Goal: Find specific page/section: Find specific page/section

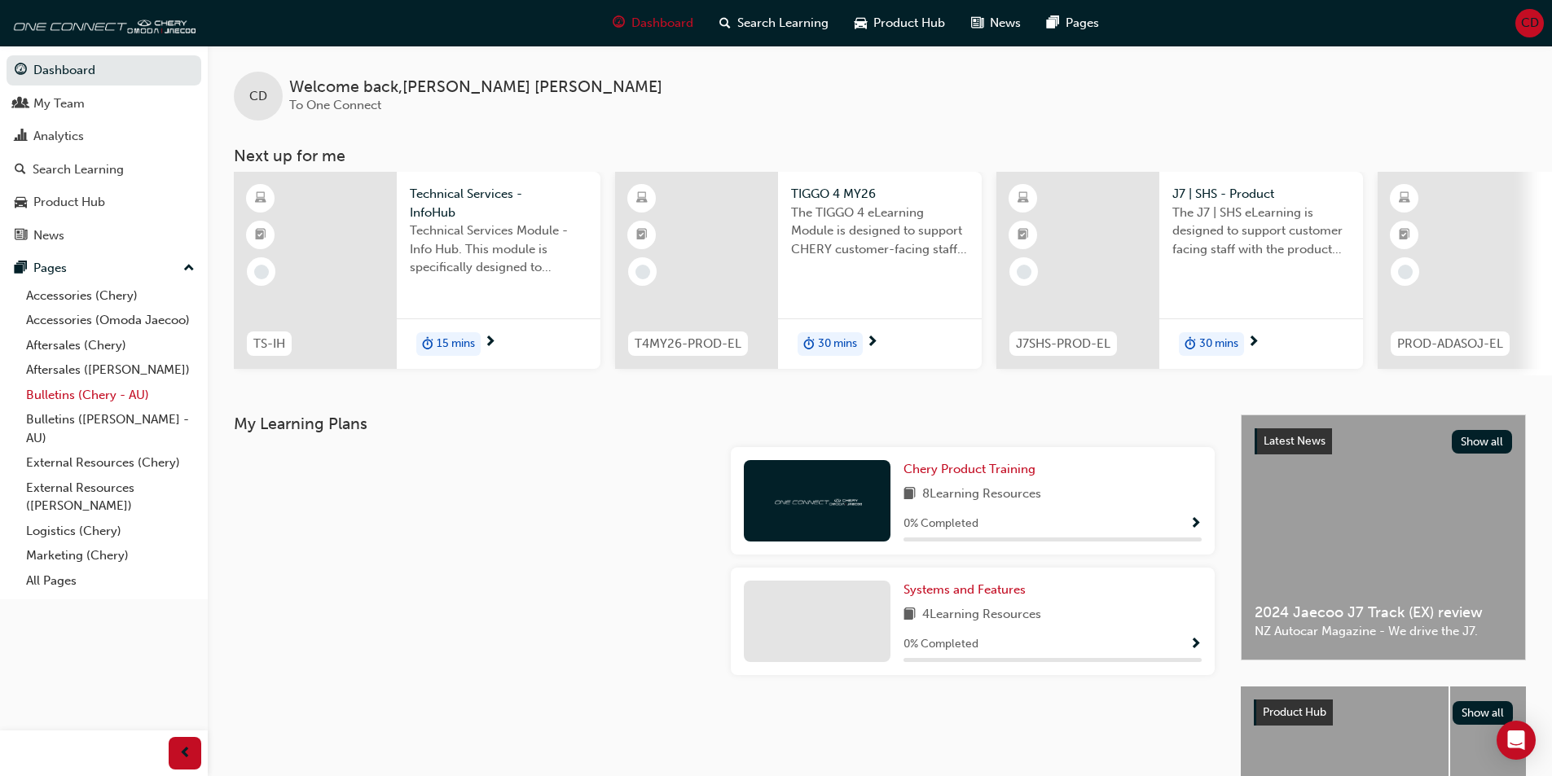
click at [113, 395] on link "Bulletins (Chery - AU)" at bounding box center [111, 395] width 182 height 25
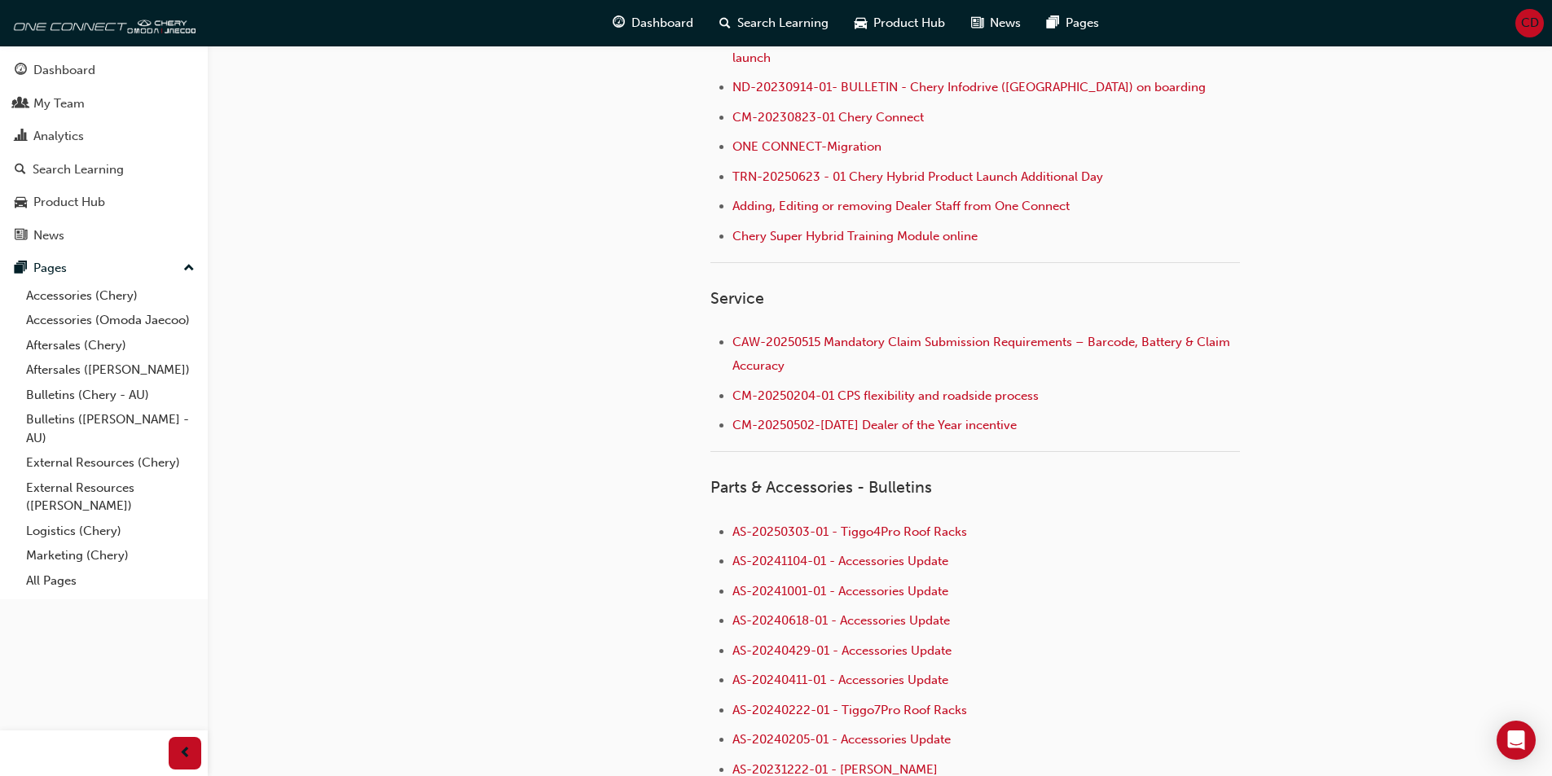
scroll to position [677, 0]
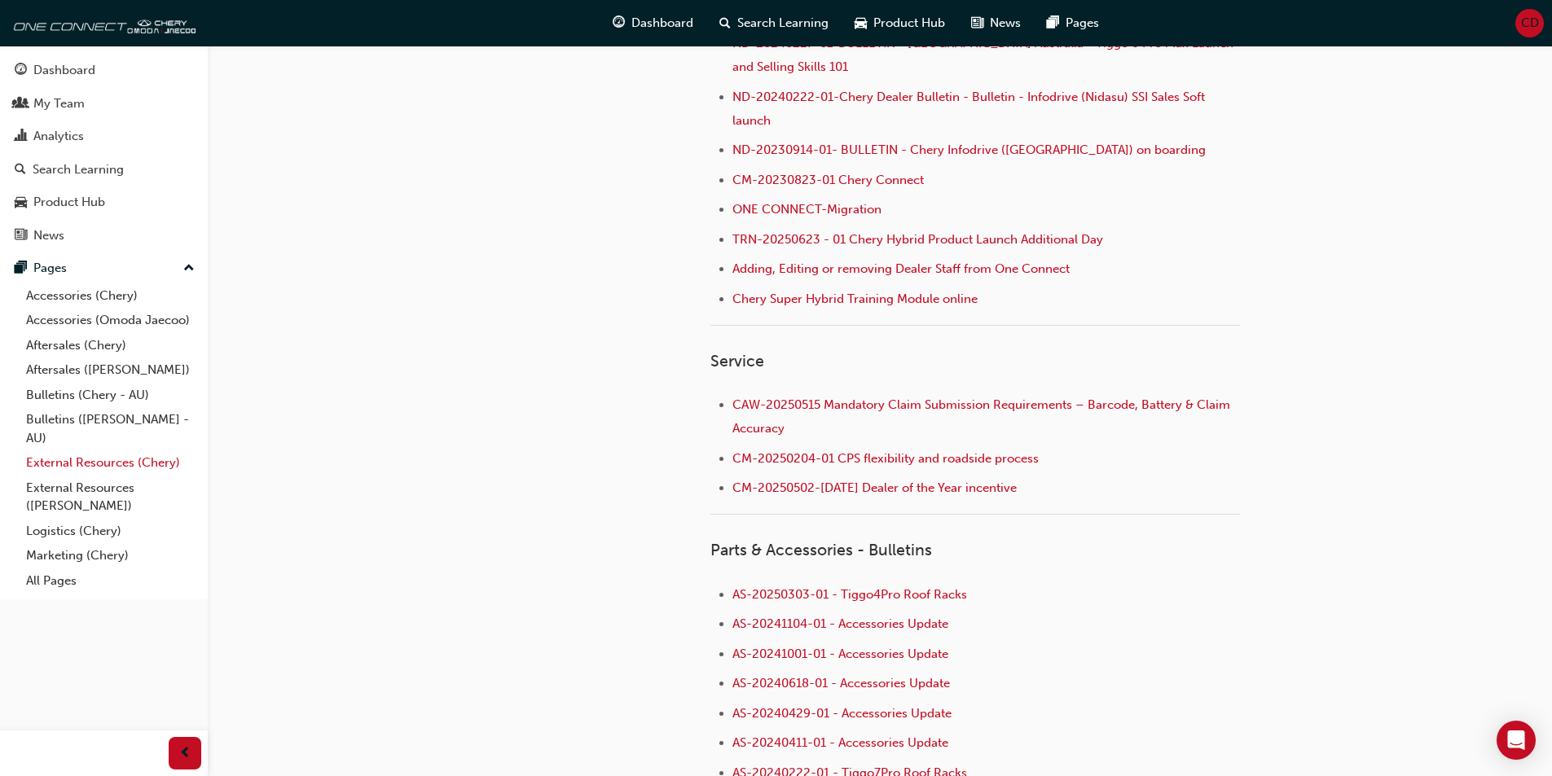
click at [80, 464] on link "External Resources (Chery)" at bounding box center [111, 463] width 182 height 25
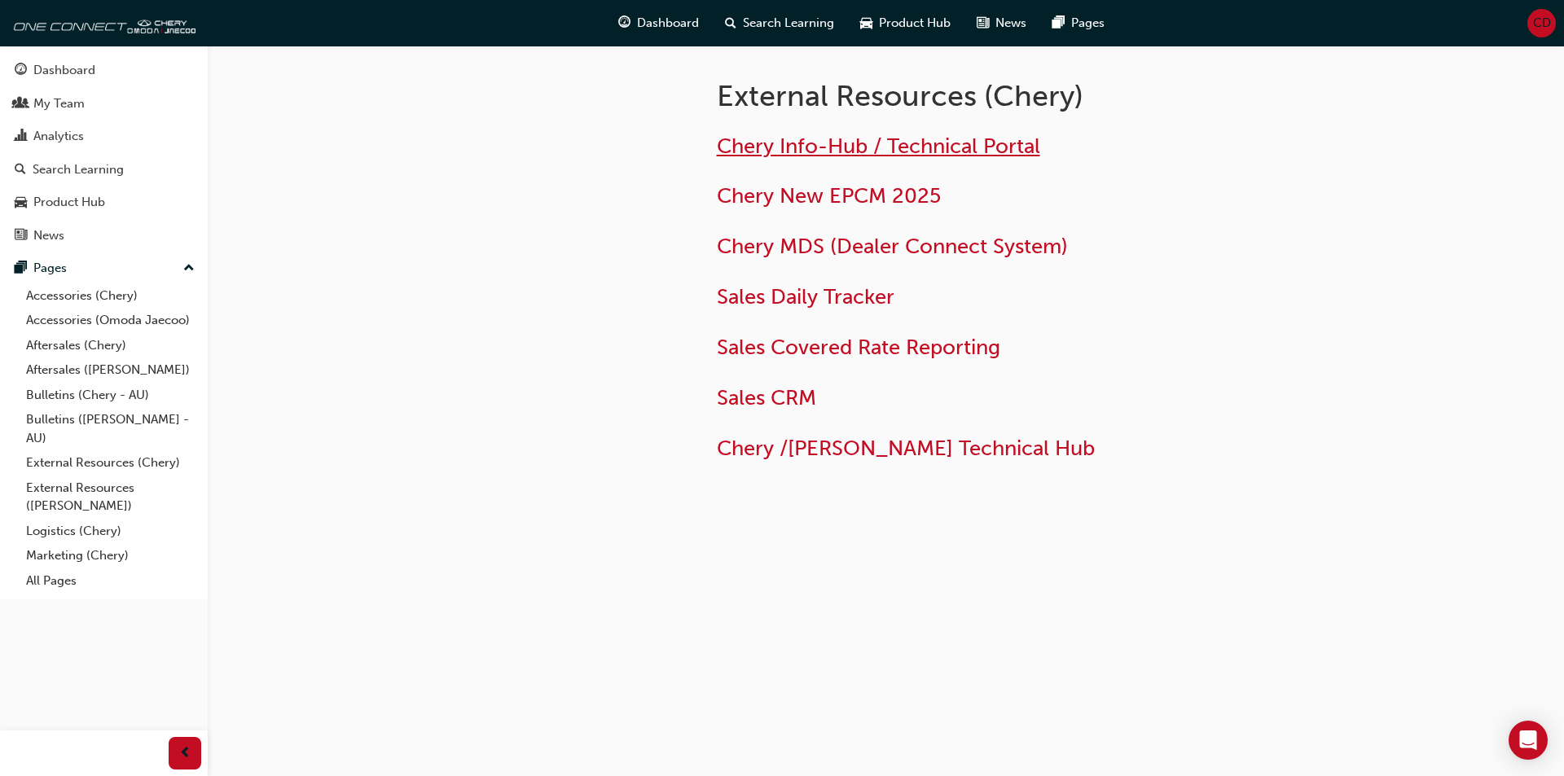
click at [819, 147] on span "Chery Info-Hub / Technical Portal" at bounding box center [878, 146] width 323 height 25
click at [872, 152] on span "Chery Info-Hub / Technical Portal" at bounding box center [878, 146] width 323 height 25
click at [833, 157] on span "Chery Info-Hub / Technical Portal" at bounding box center [878, 146] width 323 height 25
click at [999, 454] on span "Chery /[PERSON_NAME] Technical Hub" at bounding box center [906, 448] width 378 height 25
